Goal: Task Accomplishment & Management: Use online tool/utility

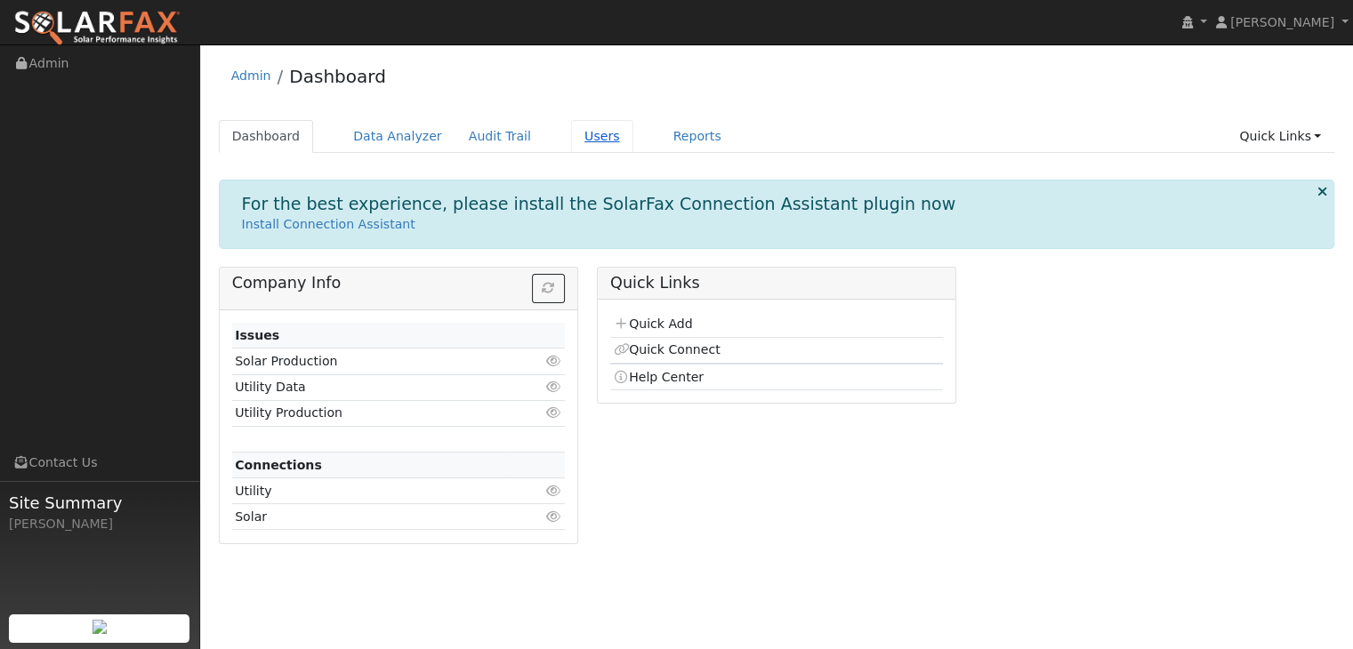
click at [571, 135] on link "Users" at bounding box center [602, 136] width 62 height 33
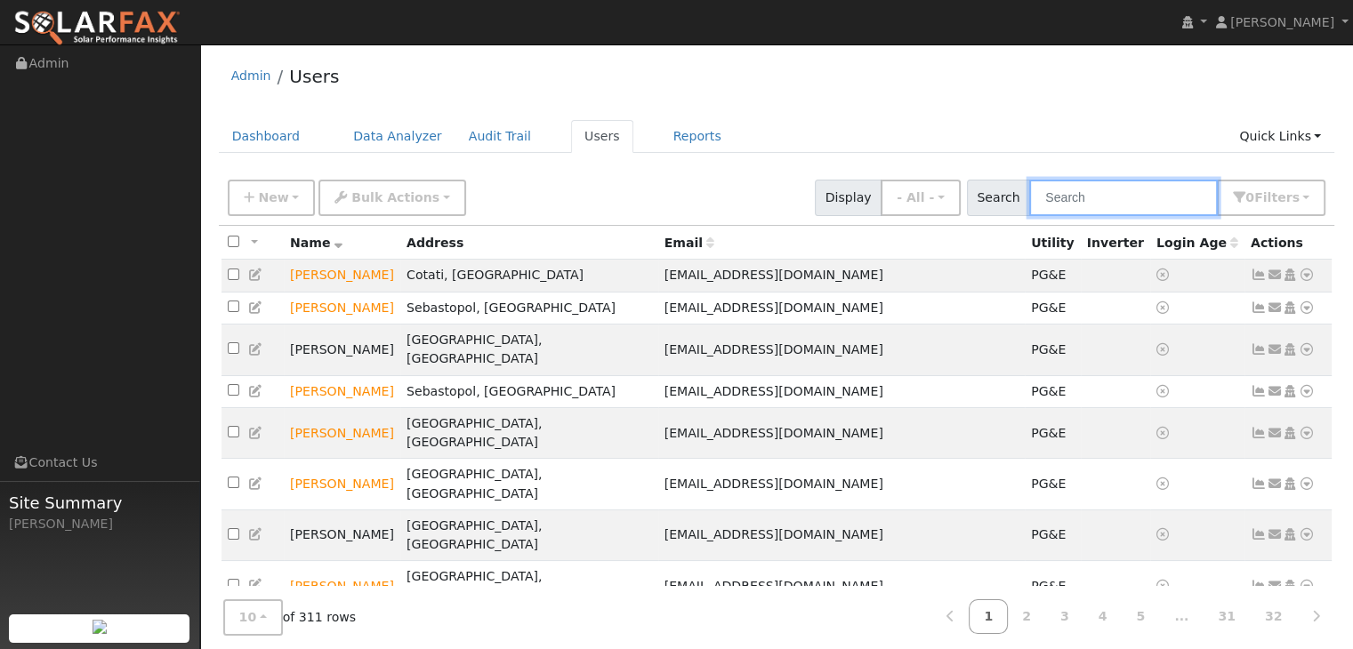
click at [1131, 200] on input "text" at bounding box center [1123, 198] width 189 height 36
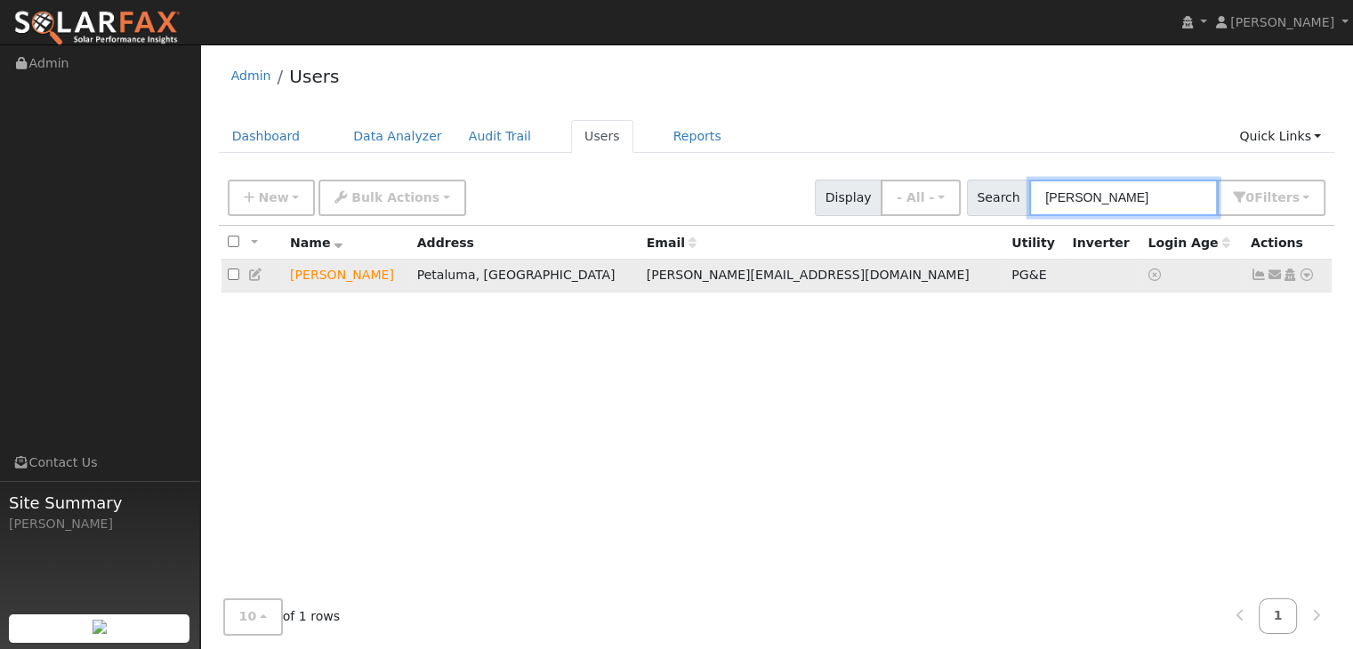
type input "[PERSON_NAME]"
click at [1307, 280] on icon at bounding box center [1306, 275] width 16 height 12
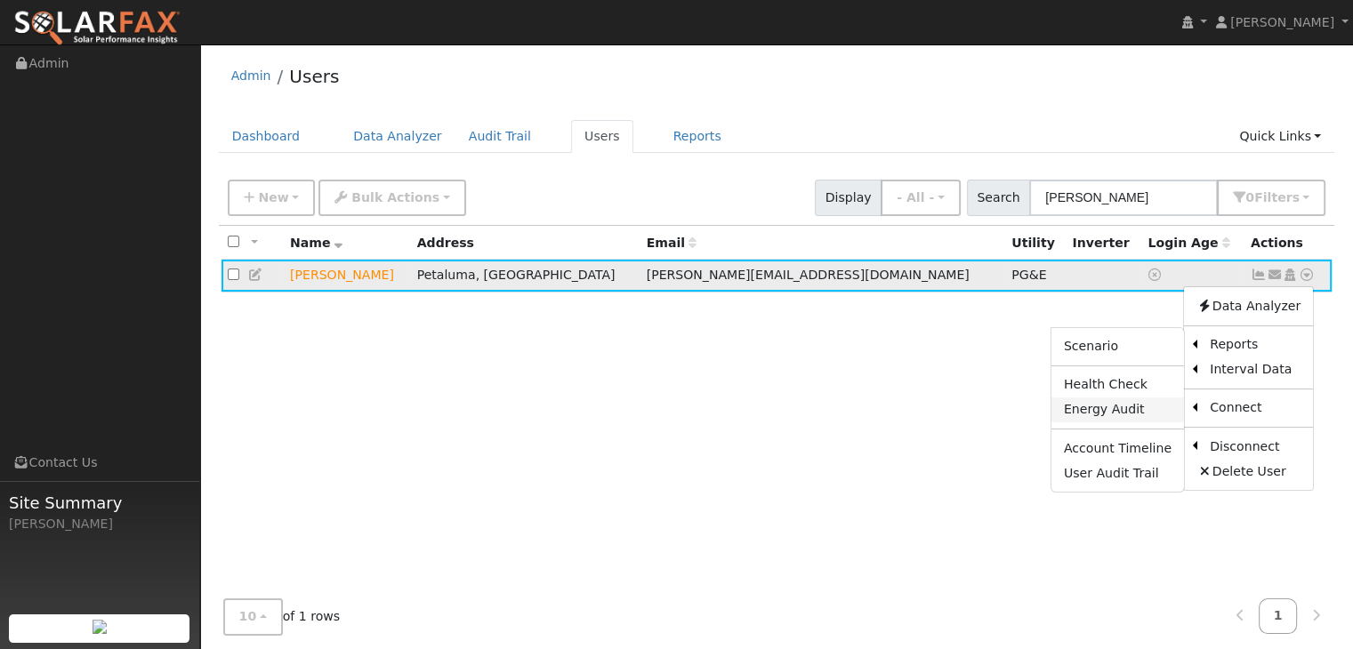
click at [1117, 414] on link "Energy Audit" at bounding box center [1117, 410] width 133 height 25
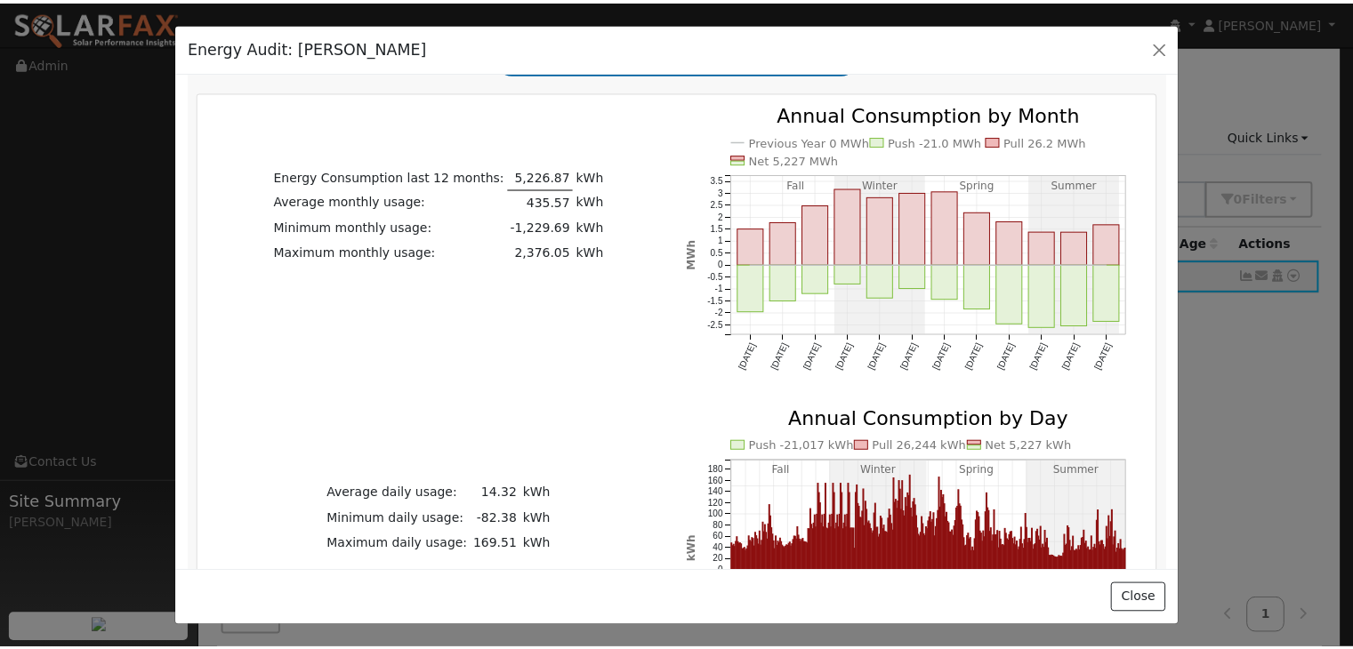
scroll to position [398, 0]
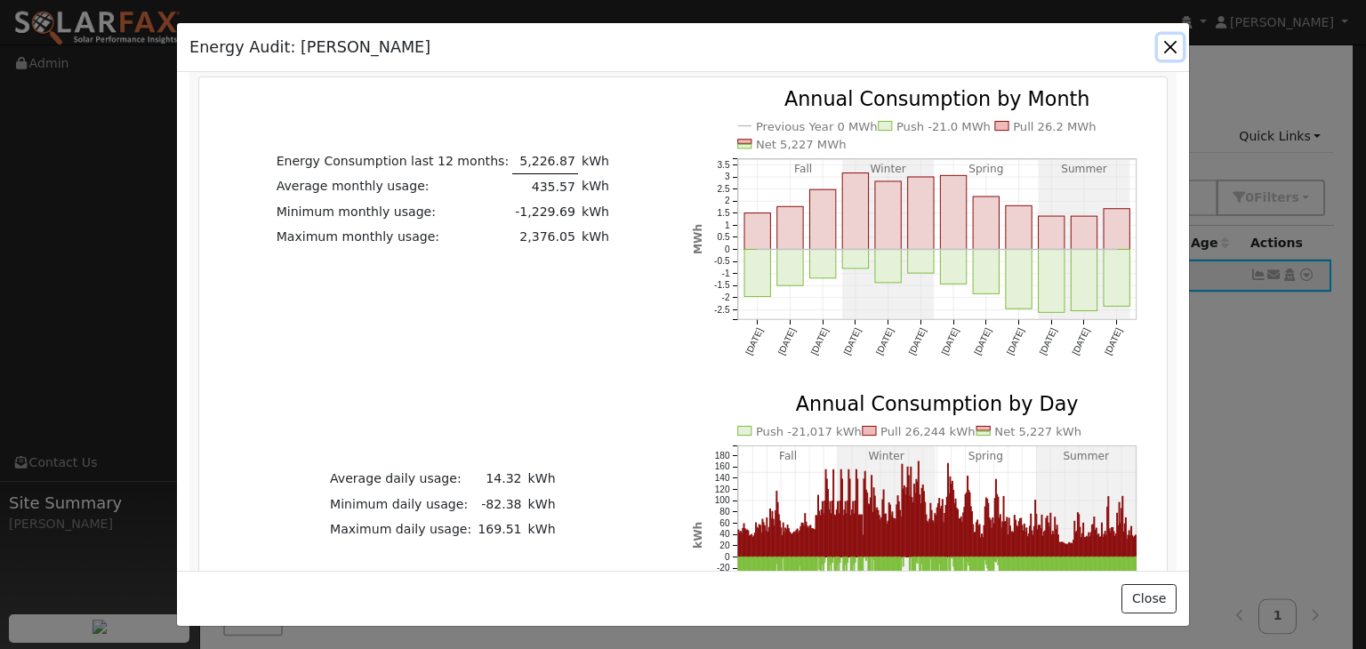
click at [1167, 47] on button "button" at bounding box center [1170, 47] width 25 height 25
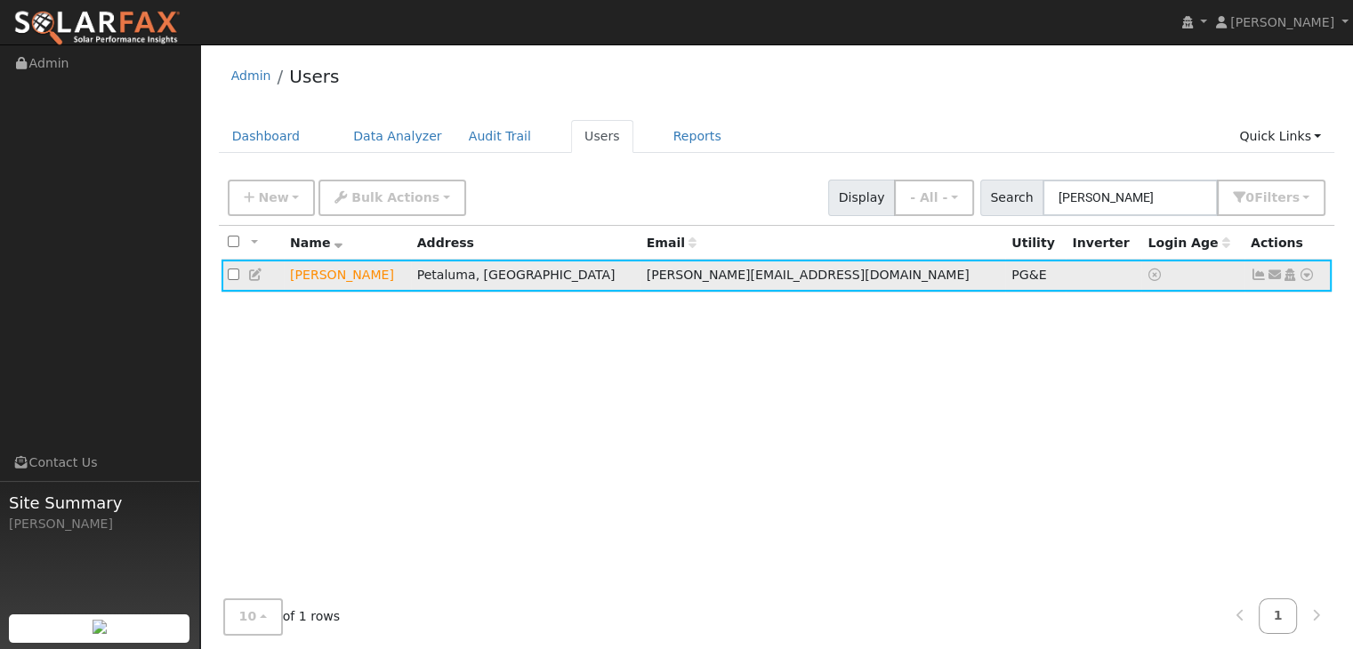
click at [1310, 283] on link at bounding box center [1306, 275] width 16 height 19
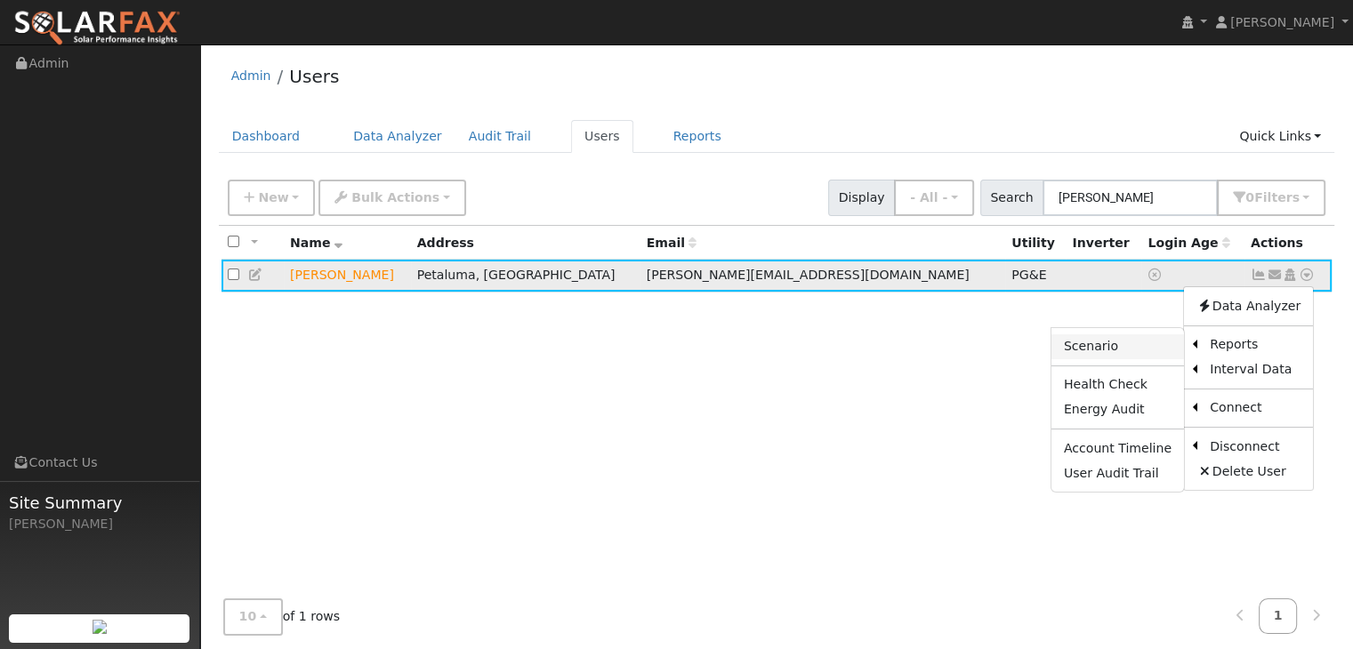
click at [1124, 342] on link "Scenario" at bounding box center [1117, 346] width 133 height 25
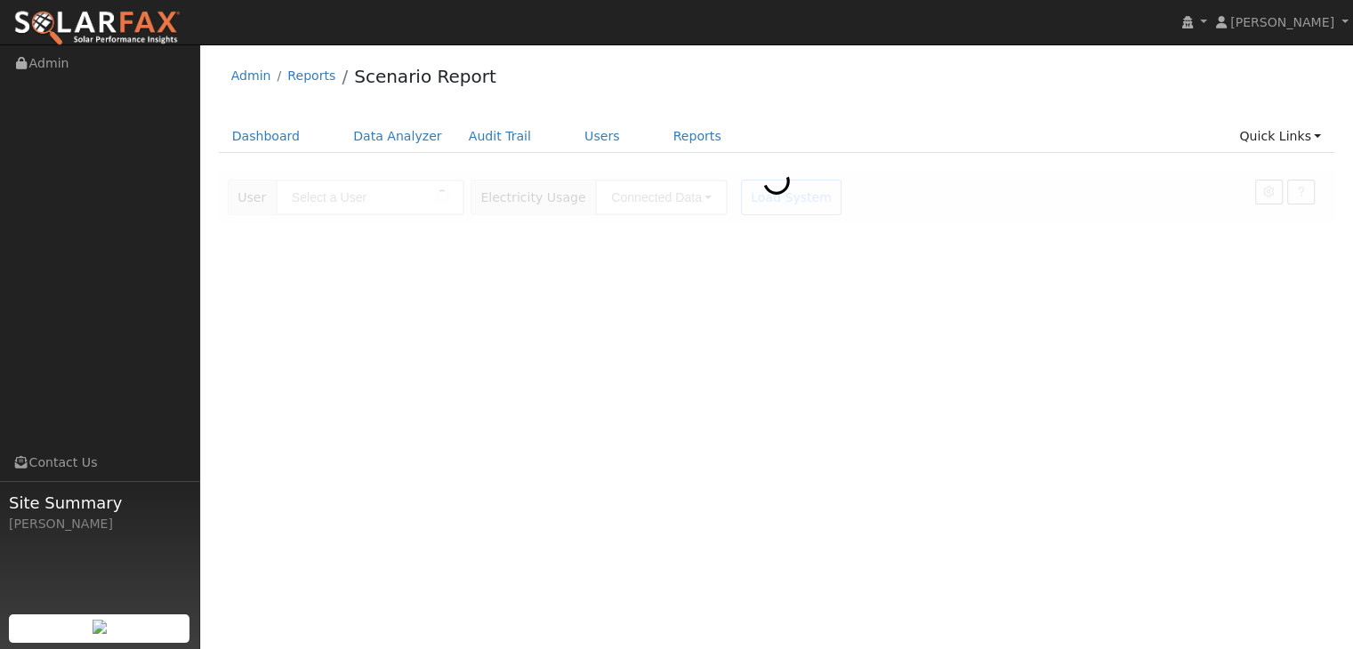
type input "[PERSON_NAME]"
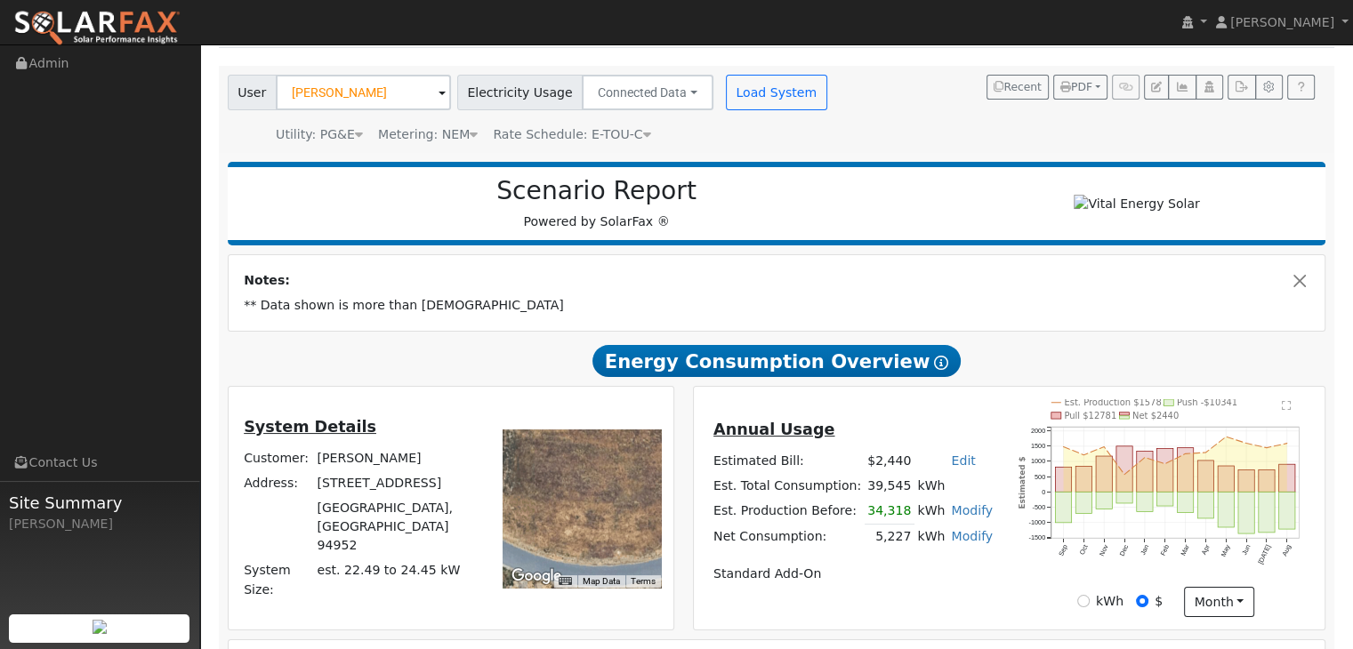
scroll to position [109, 0]
